Goal: Task Accomplishment & Management: Complete application form

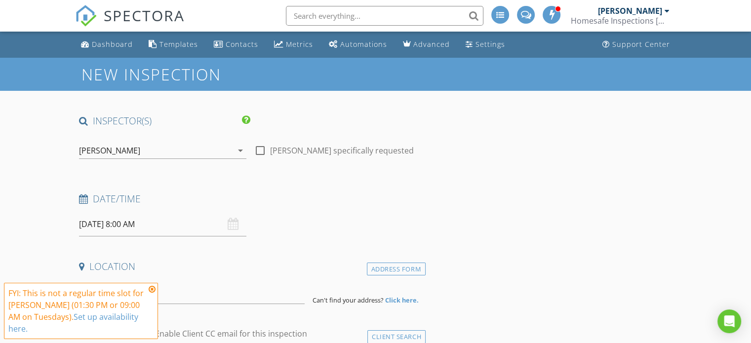
click at [152, 288] on icon at bounding box center [152, 290] width 7 height 8
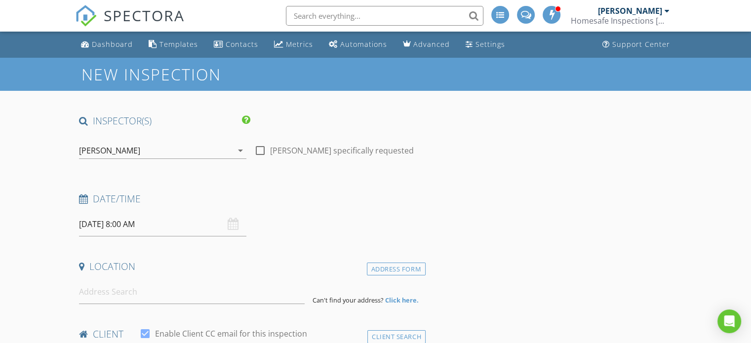
click at [91, 225] on input "[DATE] 8:00 AM" at bounding box center [162, 224] width 167 height 24
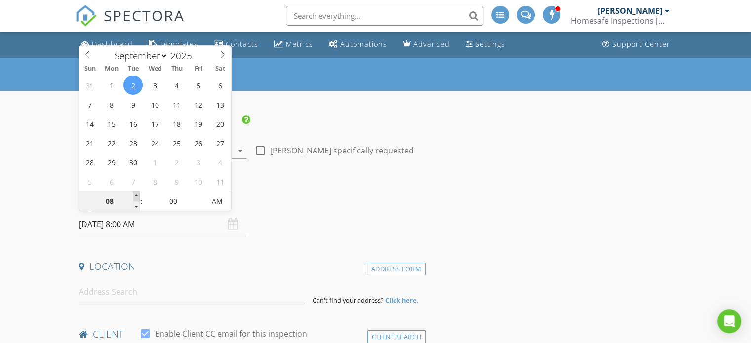
type input "[DATE] 9:00 AM"
type input "09"
click at [136, 194] on span at bounding box center [136, 197] width 7 height 10
type input "[DATE] 10:00 AM"
type input "10"
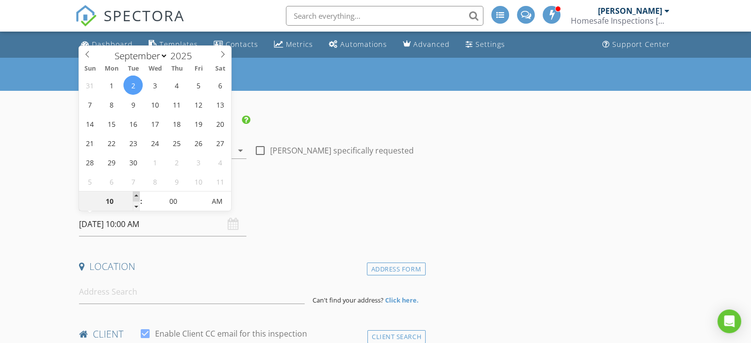
click at [136, 194] on span at bounding box center [136, 197] width 7 height 10
type input "02/09/2025 11:00 AM"
type input "11"
click at [136, 194] on span at bounding box center [136, 197] width 7 height 10
type input "[DATE] 12:00 PM"
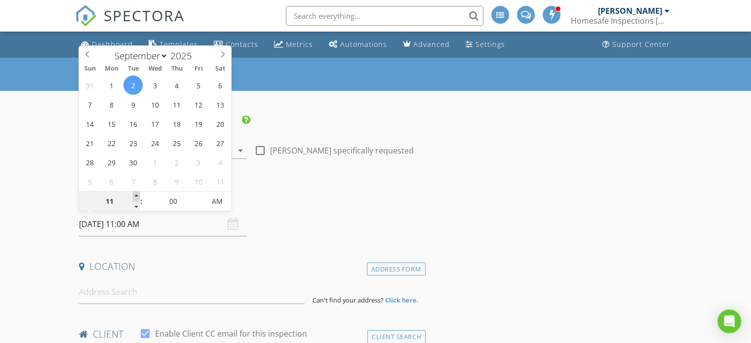
type input "12"
click at [136, 194] on span at bounding box center [136, 197] width 7 height 10
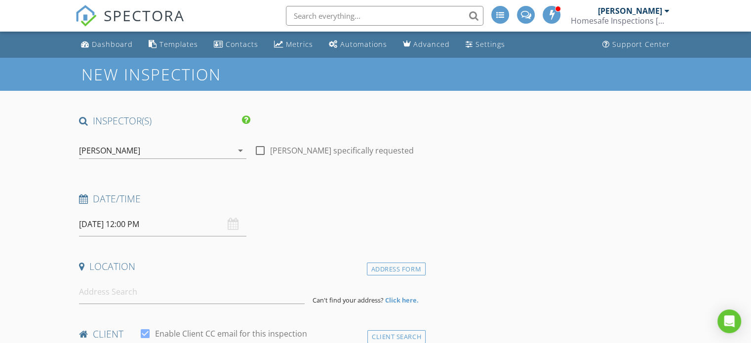
click at [316, 196] on h4 "Date/Time" at bounding box center [250, 199] width 343 height 13
click at [133, 285] on input at bounding box center [192, 292] width 226 height 24
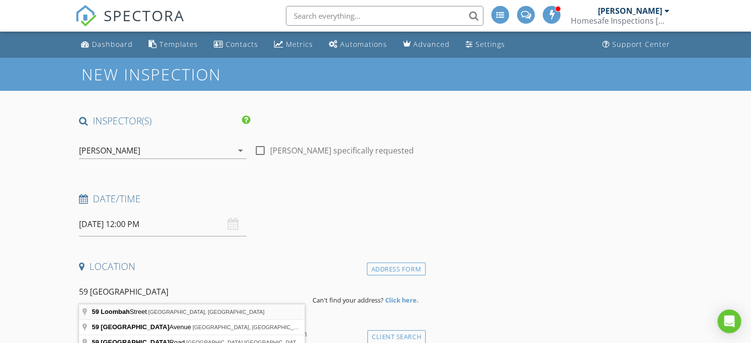
type input "59 Loombah Street, Bilgola Plateau NSW, Australia"
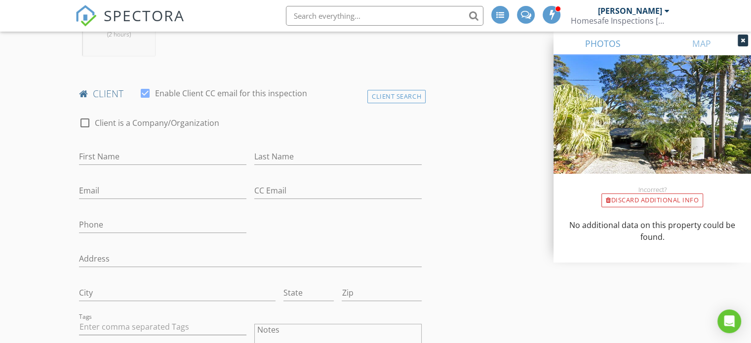
scroll to position [445, 0]
click at [94, 158] on input "First Name" at bounding box center [162, 155] width 167 height 16
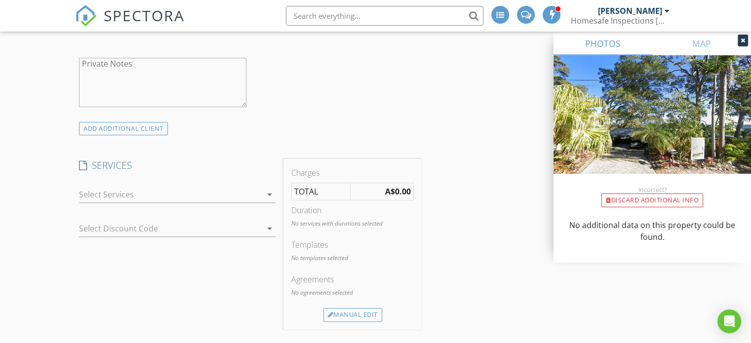
scroll to position [840, 0]
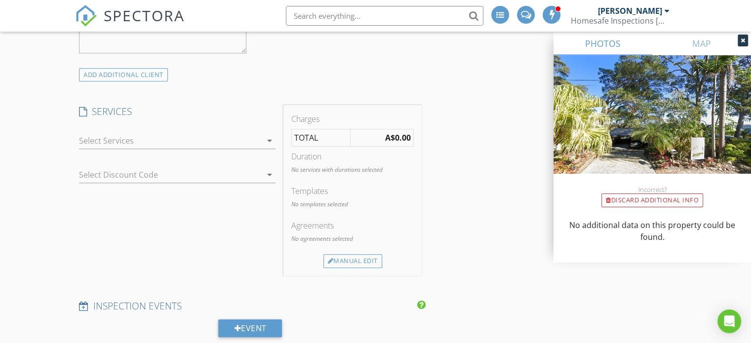
type input "[PERSON_NAME]"
click at [255, 141] on div at bounding box center [170, 141] width 183 height 16
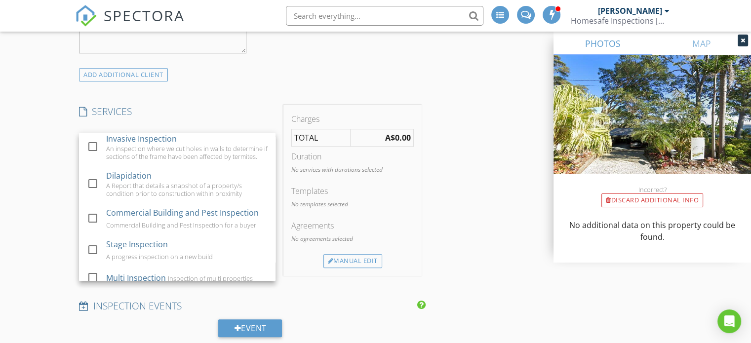
scroll to position [349, 0]
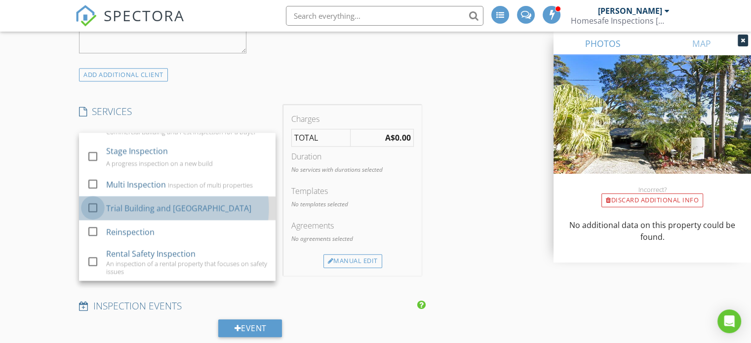
click at [95, 207] on div at bounding box center [92, 208] width 17 height 17
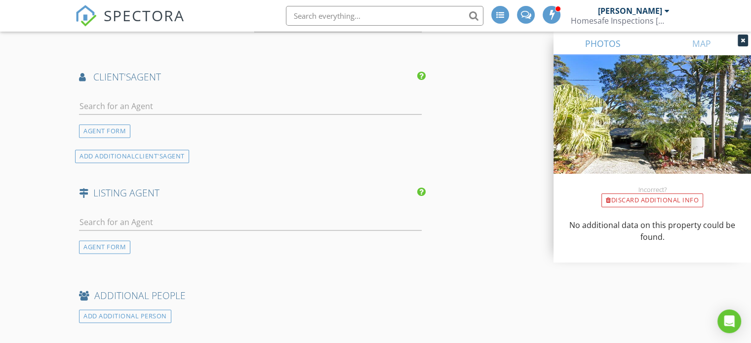
scroll to position [1284, 0]
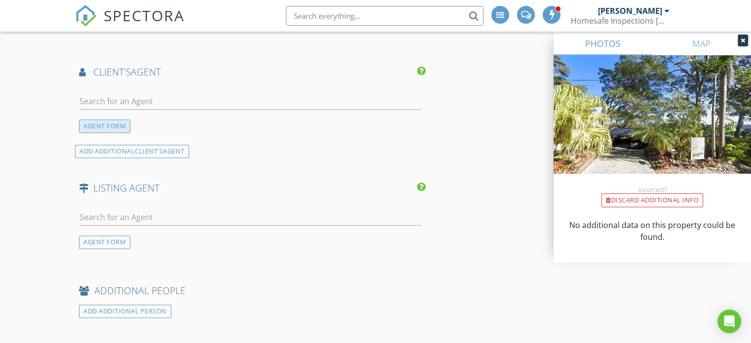
click at [103, 120] on div "AGENT FORM" at bounding box center [104, 126] width 51 height 13
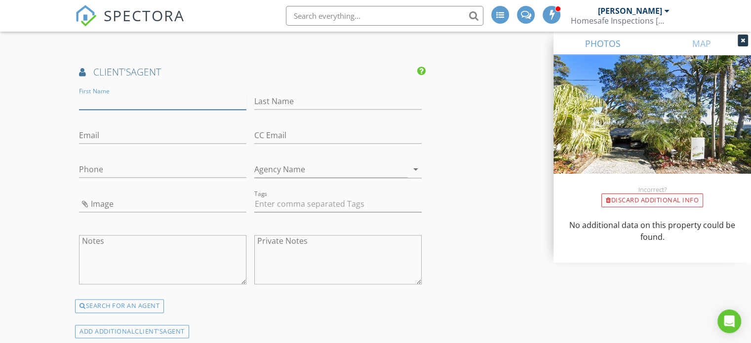
click at [91, 93] on input "First Name" at bounding box center [162, 101] width 167 height 16
type input "[PERSON_NAME]"
click at [271, 94] on input "Last Name" at bounding box center [337, 101] width 167 height 16
type input "[PERSON_NAME]"
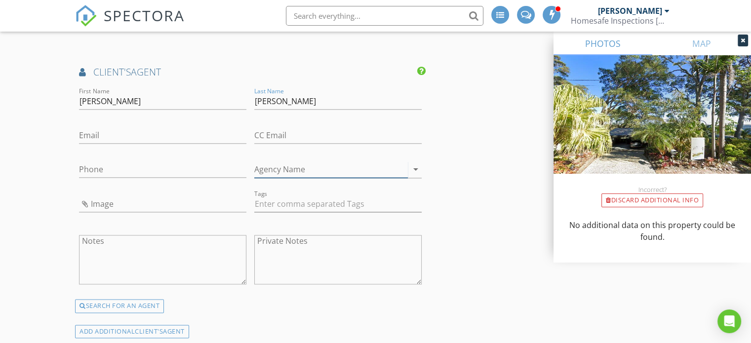
click at [267, 162] on input "Agency Name" at bounding box center [331, 170] width 154 height 16
type input "[PERSON_NAME]"
click at [97, 162] on input "Phone" at bounding box center [162, 170] width 167 height 16
type input "0412601647"
paste input "RowenaHunt@mcgrath.com.au"
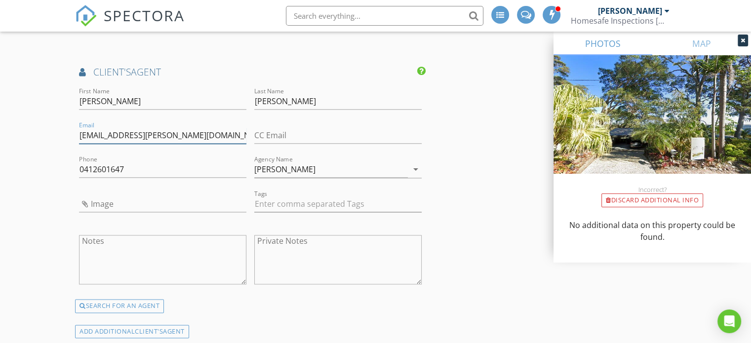
click at [85, 128] on input "RowenaHunt@mcgrath.com.au" at bounding box center [162, 135] width 167 height 16
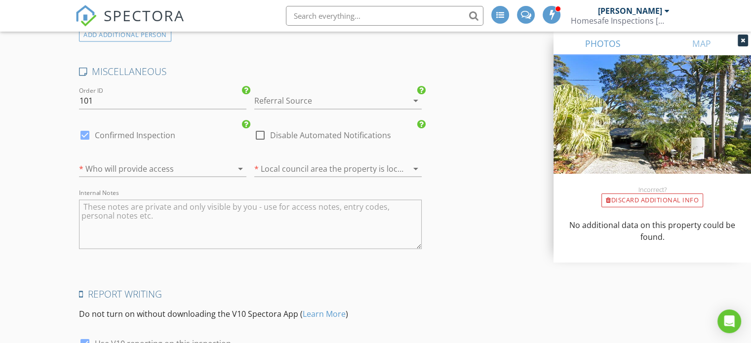
scroll to position [1778, 0]
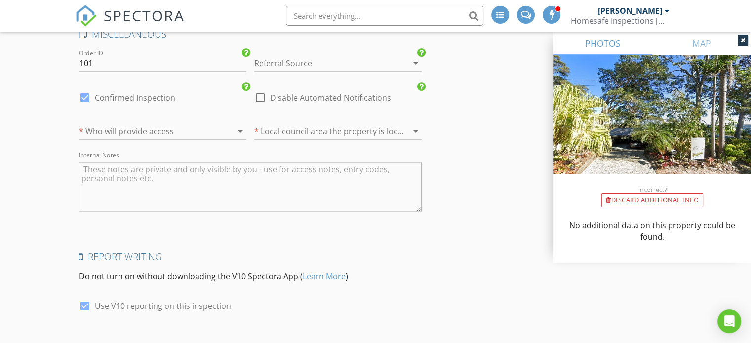
type input "RowenaHunt@mcgrath.com.au"
click at [238, 125] on icon "arrow_drop_down" at bounding box center [241, 131] width 12 height 12
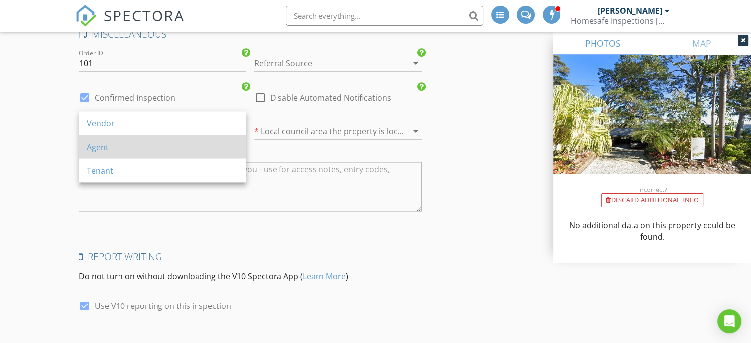
click at [130, 150] on div "Agent" at bounding box center [163, 147] width 152 height 12
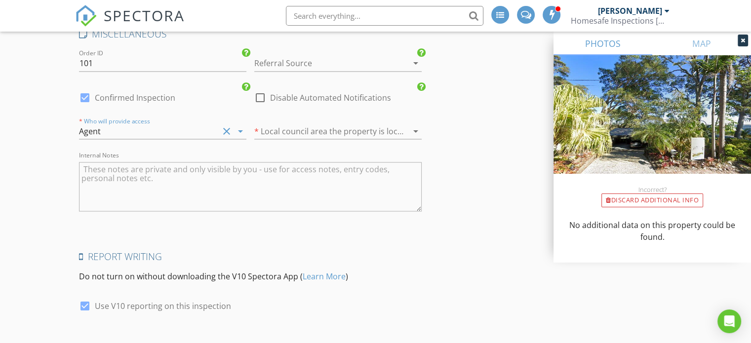
click at [410, 57] on icon "arrow_drop_down" at bounding box center [416, 63] width 12 height 12
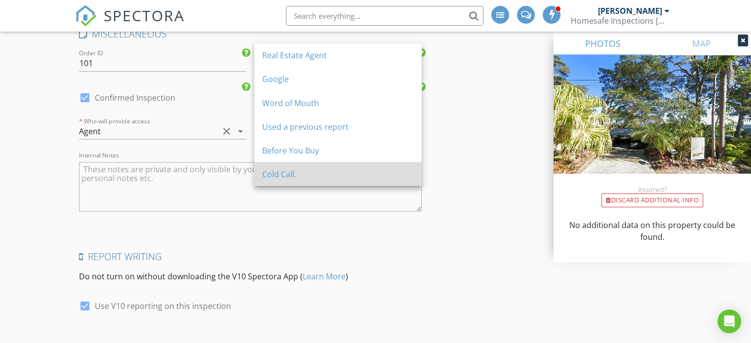
click at [281, 170] on div "Cold Call." at bounding box center [338, 174] width 152 height 12
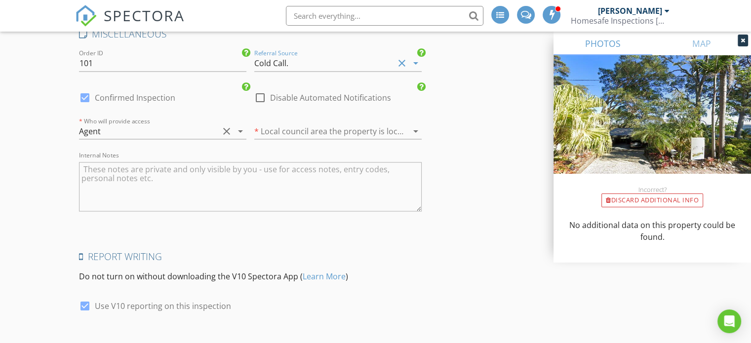
click at [382, 123] on div at bounding box center [324, 131] width 140 height 16
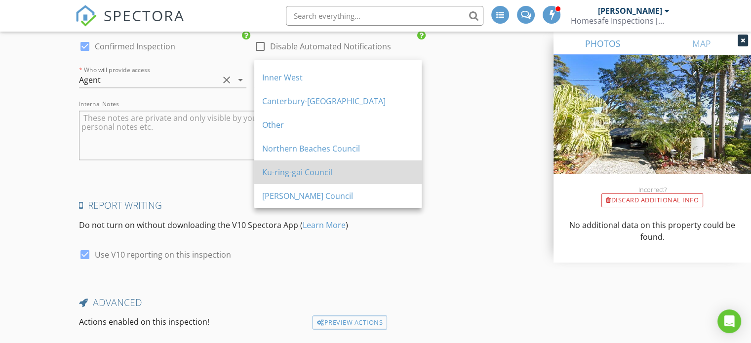
scroll to position [1884, 0]
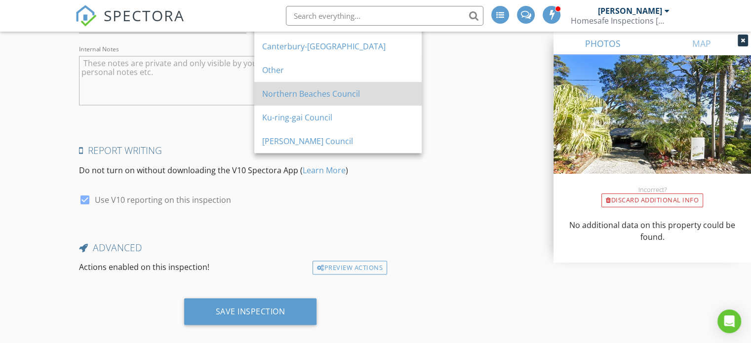
click at [306, 97] on div "Northern Beaches Council" at bounding box center [338, 94] width 152 height 12
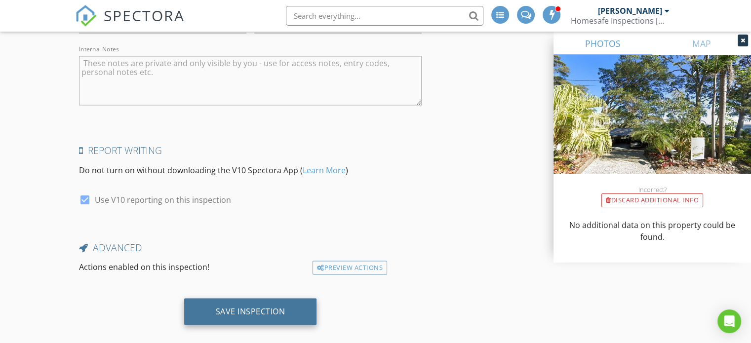
click at [221, 299] on div "Save Inspection" at bounding box center [250, 312] width 133 height 27
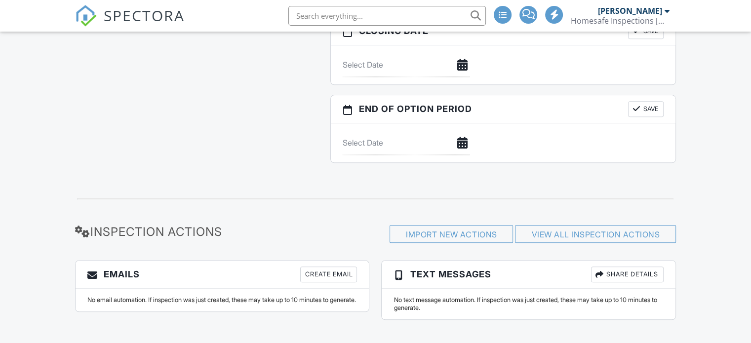
scroll to position [1032, 0]
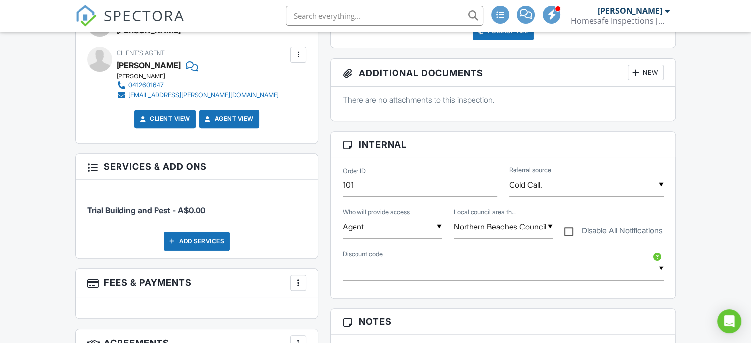
scroll to position [242, 0]
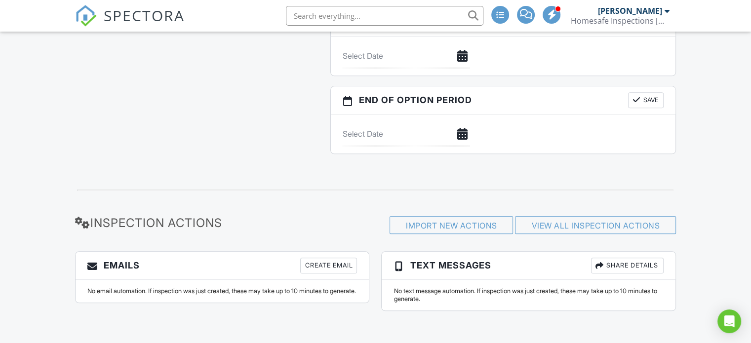
scroll to position [1032, 0]
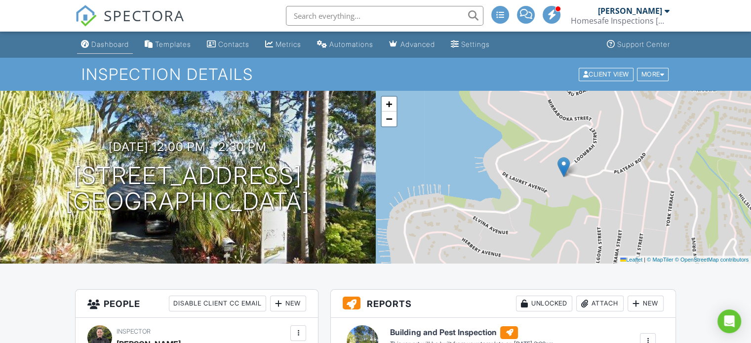
click at [109, 46] on div "Dashboard" at bounding box center [110, 44] width 38 height 8
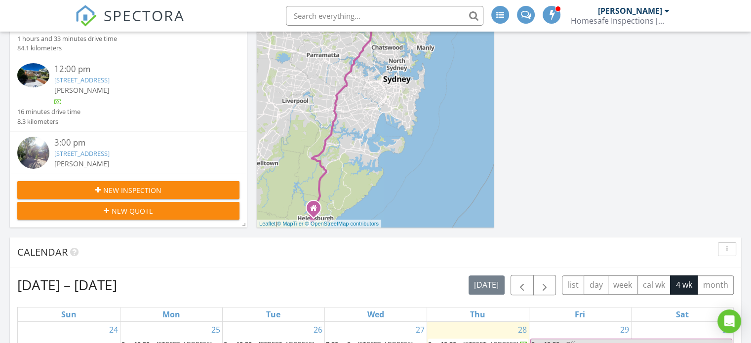
scroll to position [247, 0]
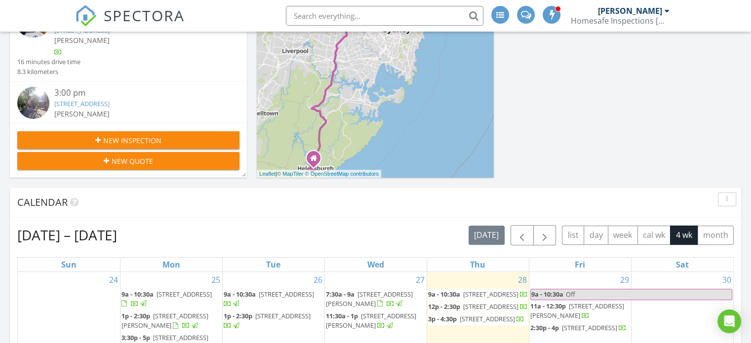
click at [110, 108] on link "16 The Cir, Bilgola Plateau, NSW 2107" at bounding box center [81, 103] width 55 height 9
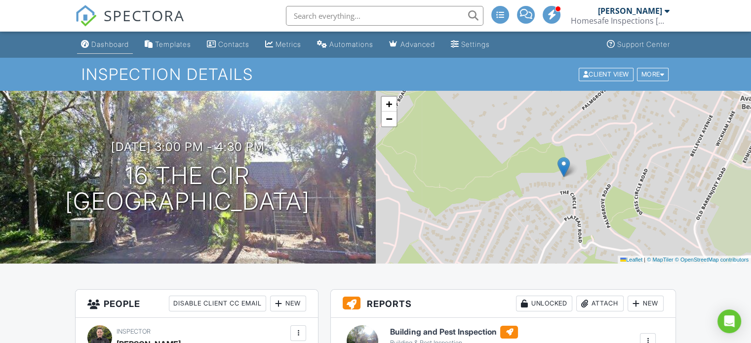
click at [114, 42] on div "Dashboard" at bounding box center [110, 44] width 38 height 8
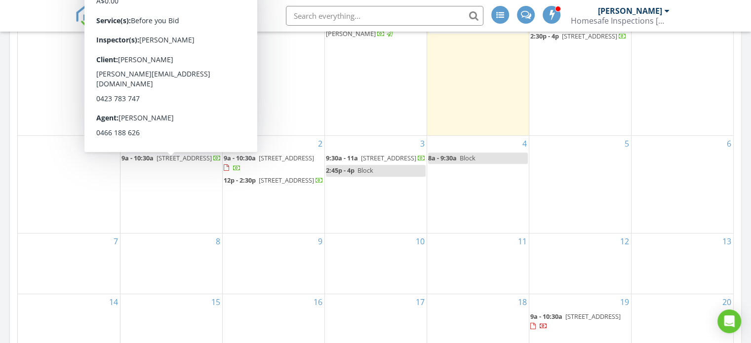
scroll to position [556, 0]
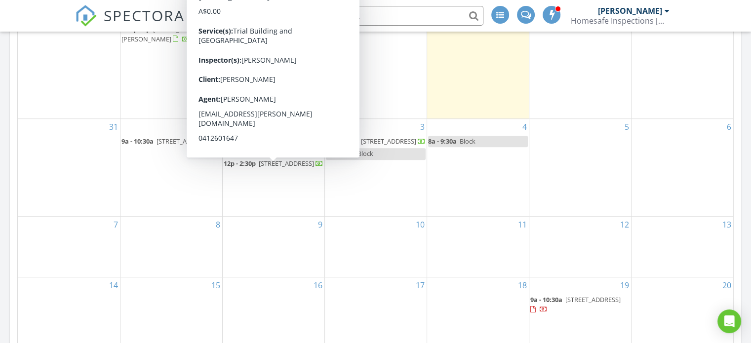
click at [271, 167] on span "[STREET_ADDRESS]" at bounding box center [286, 163] width 55 height 9
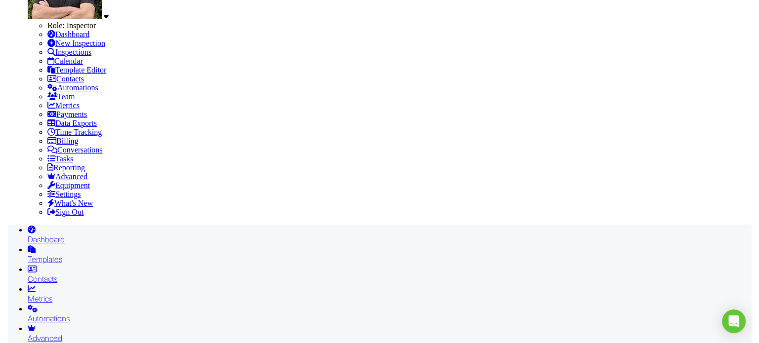
scroll to position [199, 0]
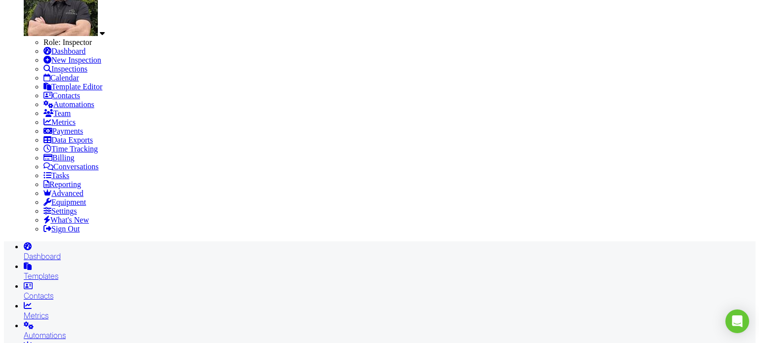
type input "[PERSON_NAME] & [PERSON_NAME]"
type input "[PERSON_NAME]"
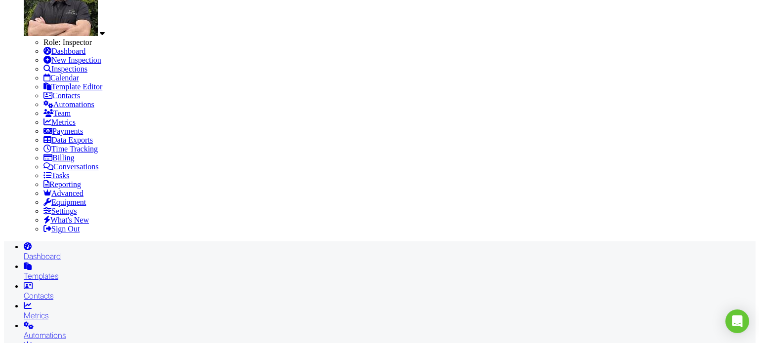
type input "[EMAIL_ADDRESS][DOMAIN_NAME]"
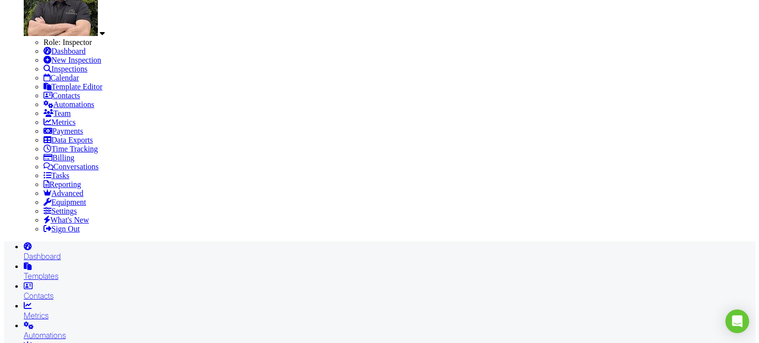
scroll to position [187, 0]
type input "0434727757"
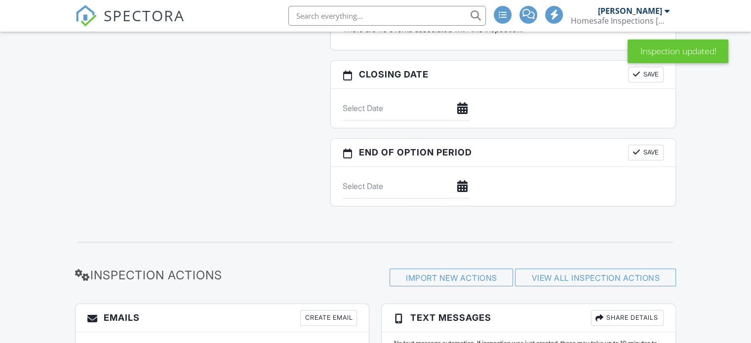
scroll to position [1137, 0]
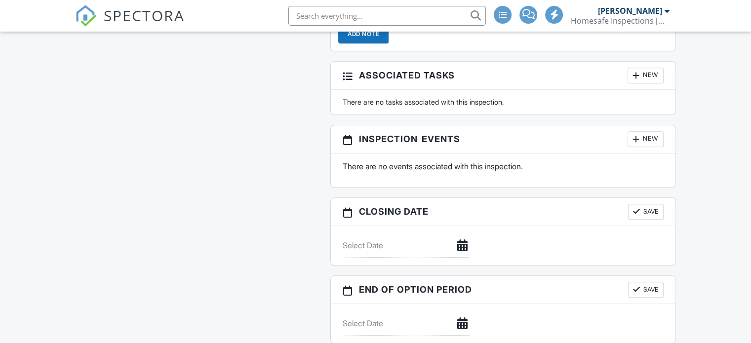
scroll to position [1137, 0]
